Goal: Task Accomplishment & Management: Manage account settings

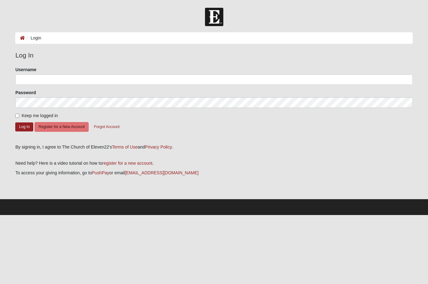
click at [18, 117] on input "Keep me logged in" at bounding box center [17, 116] width 4 height 4
checkbox input "true"
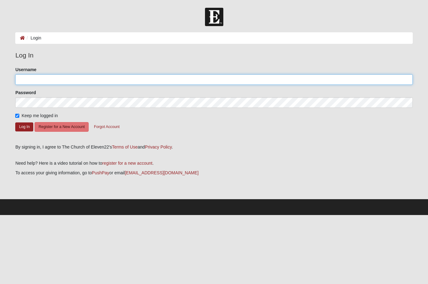
click at [49, 82] on input "Username" at bounding box center [213, 79] width 397 height 11
type input "[EMAIL_ADDRESS][DOMAIN_NAME]"
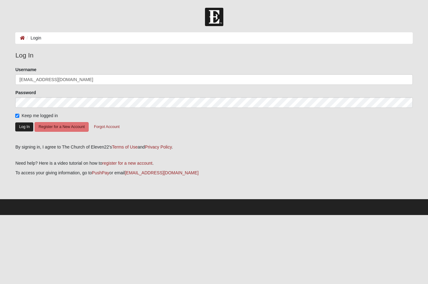
click at [22, 124] on button "Log In" at bounding box center [24, 126] width 18 height 9
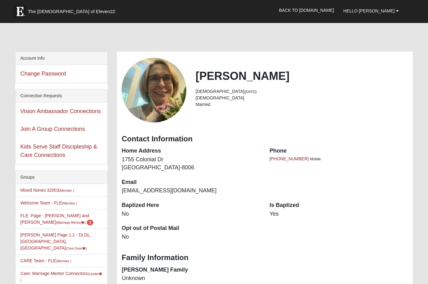
click at [17, 217] on li "FLE: Page - Nell and Carlton MM (Marriage Mentor ) 1" at bounding box center [62, 219] width 92 height 20
click at [26, 217] on link "FLE: Page - Nell and Carlton MM (Marriage Mentor ) 1" at bounding box center [56, 218] width 73 height 11
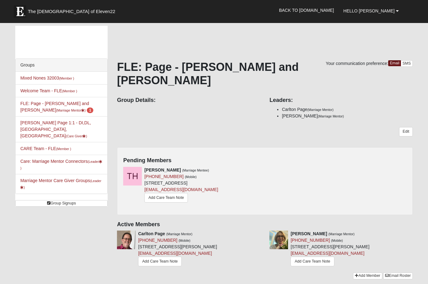
click at [82, 214] on div "Groups Mixed Nones 32003 (Member ) Welcome Team - FLE (Member ) FLE: Page - Nel…" at bounding box center [214, 155] width 406 height 259
click at [310, 167] on div "Tom Harmon (Marriage Mentee) (904) 228-4413 (Mobile) 3056 Free Bird Loop Green …" at bounding box center [264, 188] width 292 height 42
click at [262, 168] on link at bounding box center [262, 170] width 4 height 5
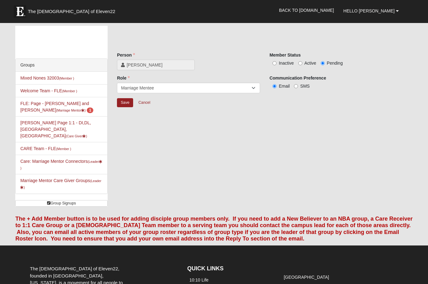
click at [302, 65] on input "Active" at bounding box center [300, 63] width 4 height 4
radio input "true"
click at [131, 100] on input "Save" at bounding box center [125, 102] width 16 height 9
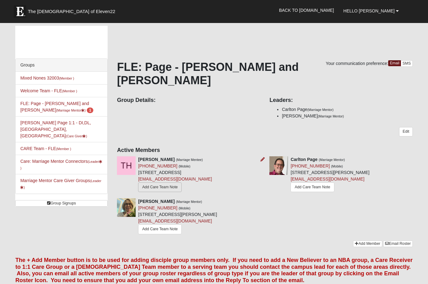
click at [168, 182] on link "Add Care Team Note" at bounding box center [160, 187] width 44 height 10
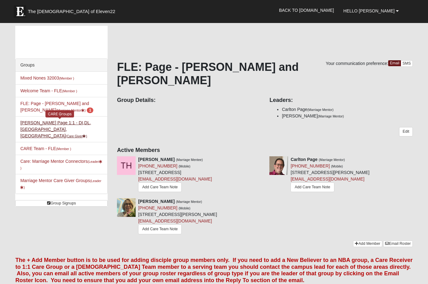
click at [91, 125] on link "Nell Page 1:1 - DI,DL,BF,CA (Care Giver )" at bounding box center [55, 129] width 71 height 18
click at [27, 123] on link "Nell Page 1:1 - DI,DL,BF,CA (Care Giver )" at bounding box center [55, 129] width 71 height 18
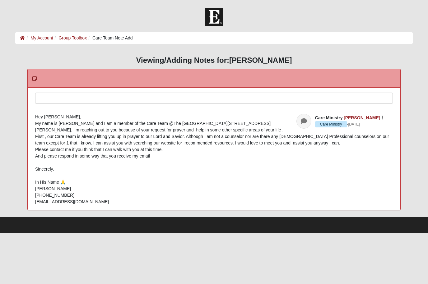
click at [75, 98] on div at bounding box center [213, 106] width 357 height 27
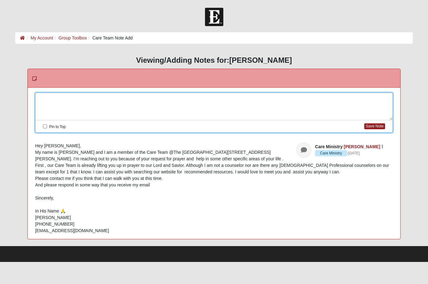
click at [59, 101] on div at bounding box center [213, 106] width 357 height 27
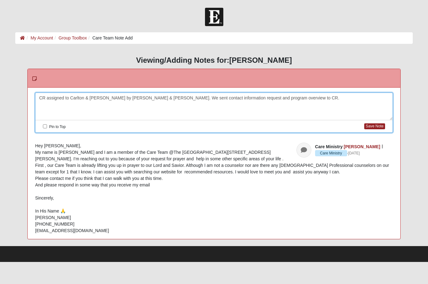
click at [182, 99] on div "CR assigned to Carlton & Nell Page by Renee & Brad Balassaitis. We sent contact…" at bounding box center [213, 106] width 357 height 27
click at [37, 98] on div "CR assigned to Carlton & Nell Page by Renee & Brad Balassaitis. We sent spousal…" at bounding box center [213, 106] width 357 height 27
click at [370, 126] on button "Save Note" at bounding box center [374, 126] width 21 height 6
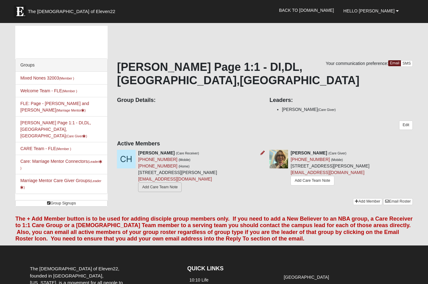
click at [167, 182] on link "Add Care Team Note" at bounding box center [160, 187] width 44 height 10
click at [261, 150] on link at bounding box center [262, 152] width 4 height 5
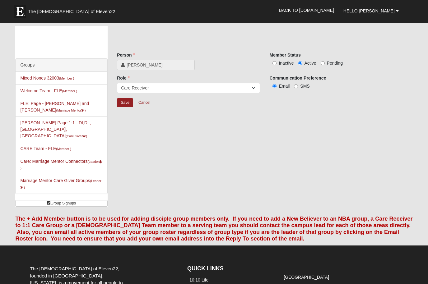
click at [275, 64] on input "Inactive" at bounding box center [274, 63] width 4 height 4
radio input "true"
click at [128, 104] on input "Save" at bounding box center [125, 102] width 16 height 9
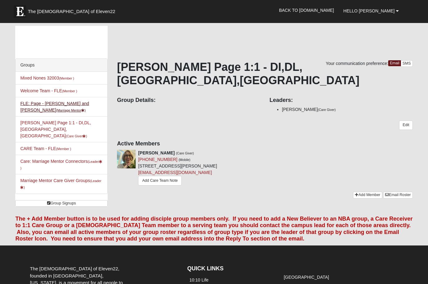
click at [30, 103] on link "FLE: Page - Nell and Carlton MM (Marriage Mentor )" at bounding box center [54, 106] width 69 height 11
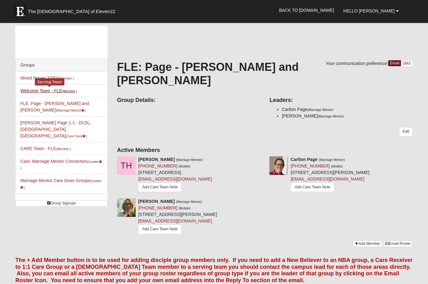
click at [34, 90] on link "Welcome Team - FLE (Member )" at bounding box center [48, 90] width 57 height 5
click at [29, 78] on link "Mixed Nones 32003 (Member )" at bounding box center [47, 78] width 54 height 5
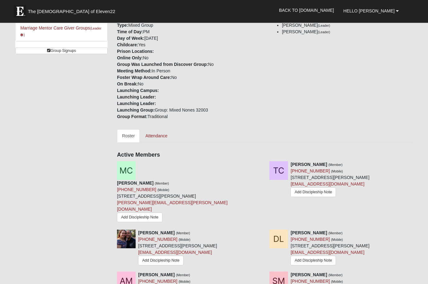
scroll to position [105, 0]
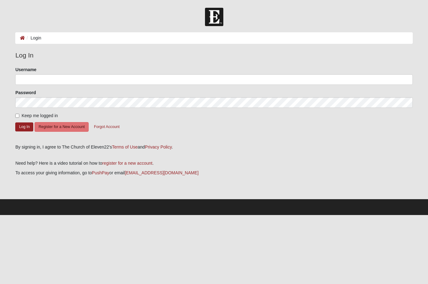
click at [45, 80] on input "Username" at bounding box center [213, 79] width 397 height 11
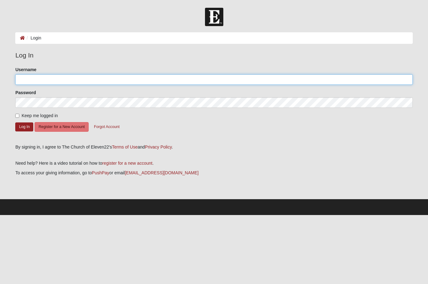
type input "[EMAIL_ADDRESS][DOMAIN_NAME]"
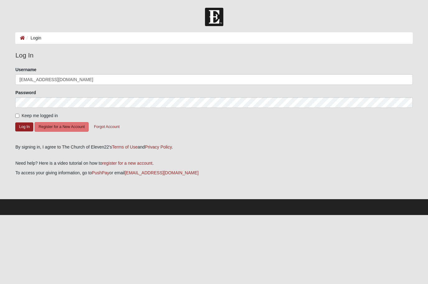
click at [24, 126] on button "Log In" at bounding box center [24, 126] width 18 height 9
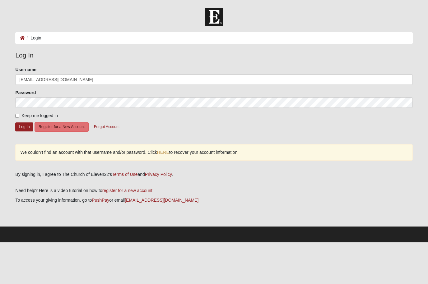
click at [13, 117] on div "Please correct the following: Username nellmpage@gmail.com Password Keep me log…" at bounding box center [214, 117] width 406 height 101
click at [17, 117] on input "Keep me logged in" at bounding box center [17, 116] width 4 height 4
checkbox input "true"
click at [32, 126] on button "Log In" at bounding box center [24, 126] width 18 height 9
click at [24, 128] on button "Log In" at bounding box center [24, 126] width 18 height 9
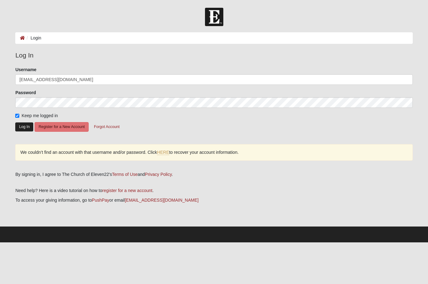
click at [21, 127] on button "Log In" at bounding box center [24, 126] width 18 height 9
click at [25, 129] on button "Log In" at bounding box center [24, 126] width 18 height 9
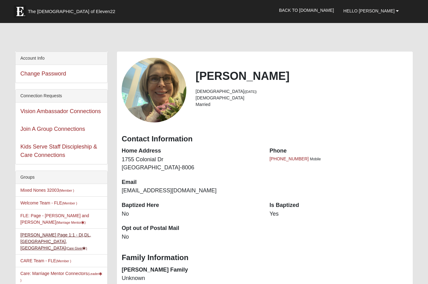
click at [87, 246] on small "(Care Giver )" at bounding box center [76, 248] width 21 height 4
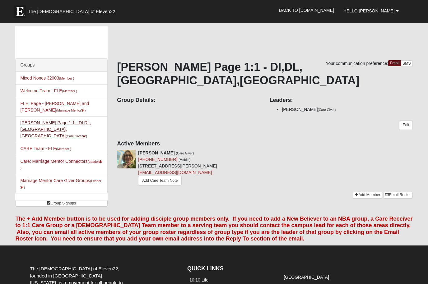
click at [41, 124] on link "[PERSON_NAME] Page 1:1 - DI,DL,BF,[GEOGRAPHIC_DATA] (Care Giver )" at bounding box center [55, 129] width 71 height 18
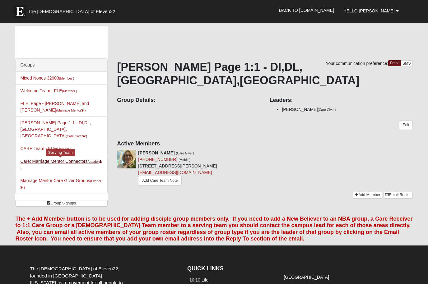
click at [52, 159] on link "Care: Marriage Mentor Connectors (Leader )" at bounding box center [61, 164] width 82 height 11
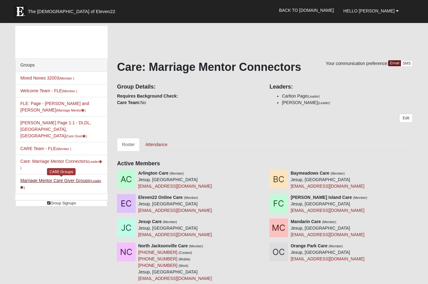
click at [60, 178] on link "Marriage Mentor Care Giver Groups (Leader )" at bounding box center [60, 183] width 81 height 11
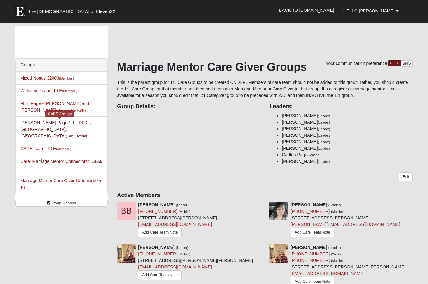
click at [87, 134] on small "(Care Giver )" at bounding box center [76, 136] width 21 height 4
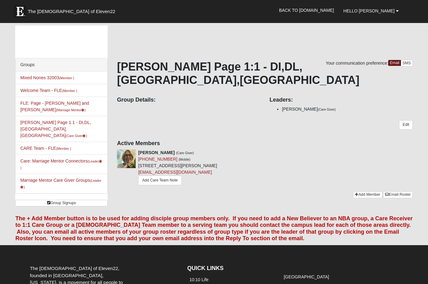
scroll to position [19, 0]
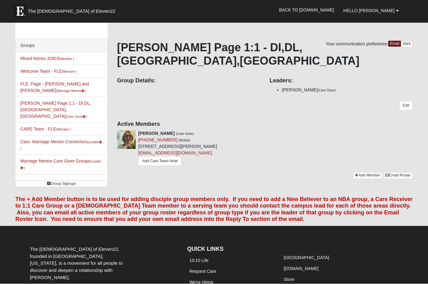
click at [90, 123] on li "CARE Team - FLE (Member )" at bounding box center [62, 129] width 92 height 13
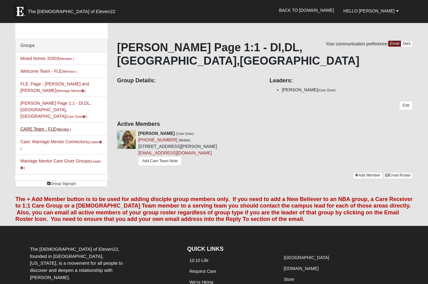
click at [37, 126] on link "CARE Team - FLE (Member )" at bounding box center [45, 128] width 51 height 5
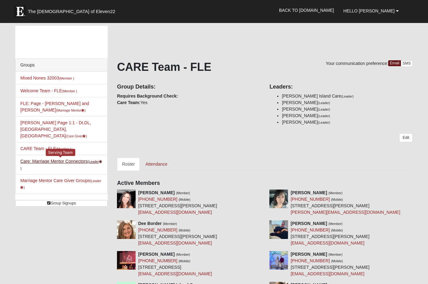
click at [42, 159] on link "Care: Marriage Mentor Connectors (Leader )" at bounding box center [61, 164] width 82 height 11
